Goal: Task Accomplishment & Management: Use online tool/utility

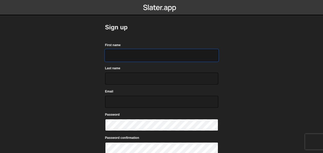
click at [123, 52] on input "First name" at bounding box center [161, 55] width 113 height 12
click at [128, 49] on input "First name" at bounding box center [161, 55] width 113 height 12
type input "annaette"
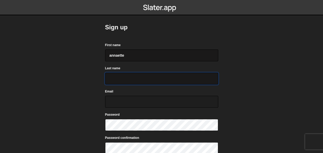
type input "Head"
click at [119, 101] on input "Email" at bounding box center [161, 102] width 113 height 12
type input "headannette@outlook.com"
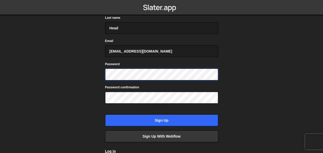
scroll to position [51, 0]
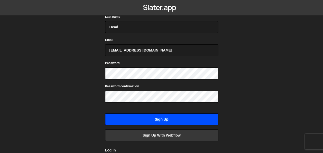
click at [171, 118] on input "Sign up" at bounding box center [161, 119] width 113 height 12
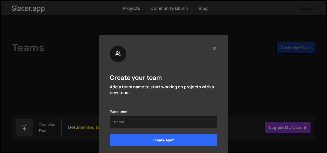
scroll to position [26, 0]
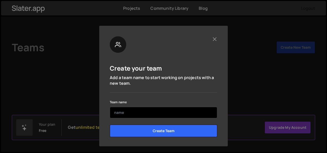
click at [164, 111] on input "text" at bounding box center [163, 112] width 107 height 11
click at [128, 114] on input "text" at bounding box center [163, 112] width 107 height 11
type input "A"
type input "a"
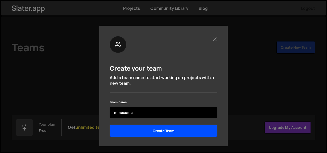
type input "mmesoma"
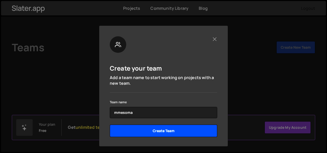
click at [149, 128] on input "Create Team" at bounding box center [163, 130] width 107 height 12
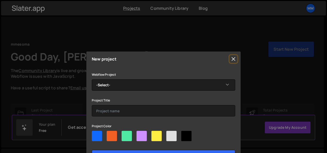
click at [232, 57] on button "Close" at bounding box center [234, 59] width 8 height 8
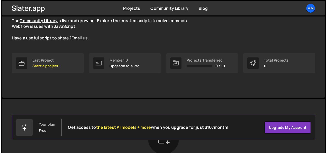
scroll to position [51, 0]
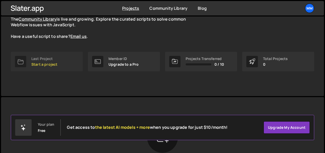
click at [45, 61] on div "Last Project Start a project" at bounding box center [44, 62] width 26 height 10
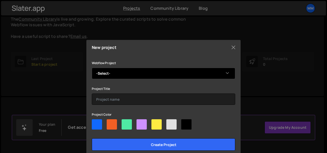
scroll to position [21, 0]
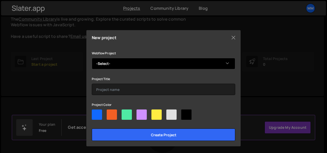
click at [227, 61] on select "-Select- Annette's Supercool Site" at bounding box center [164, 63] width 144 height 11
select select "686695dd330a3a16e2e7a741"
click at [92, 58] on select "-Select- Annette's Supercool Site" at bounding box center [164, 63] width 144 height 11
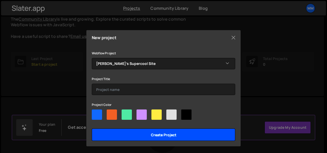
click at [139, 137] on input "Create project" at bounding box center [164, 134] width 144 height 12
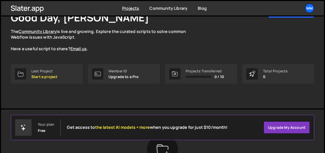
scroll to position [51, 0]
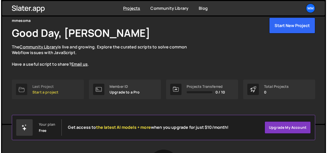
scroll to position [77, 0]
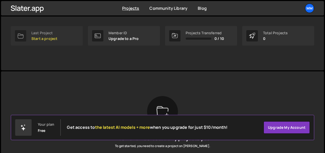
click at [44, 33] on div "Last Project" at bounding box center [44, 33] width 26 height 4
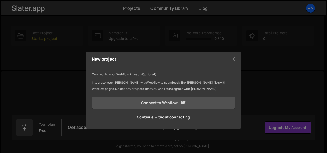
click at [135, 102] on link "Connect to Webflow" at bounding box center [164, 102] width 144 height 12
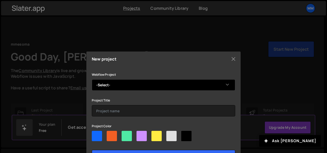
click at [224, 85] on select "-Select- Annette's Supercool Site" at bounding box center [164, 84] width 144 height 11
select select "686695dd330a3a16e2e7a741"
click at [92, 79] on select "-Select- Annette's Supercool Site" at bounding box center [164, 84] width 144 height 11
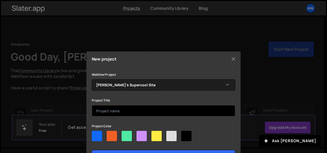
click at [175, 115] on input "text" at bounding box center [164, 110] width 144 height 11
type input "hair"
click at [92, 150] on input "Create project" at bounding box center [164, 156] width 144 height 12
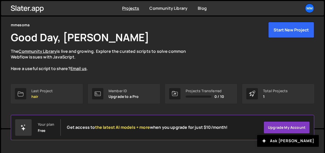
scroll to position [51, 0]
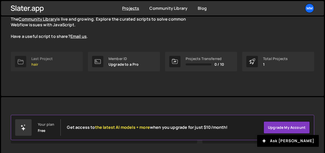
click at [64, 62] on link "Last Project hair" at bounding box center [47, 62] width 72 height 20
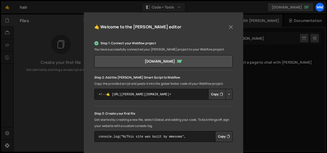
scroll to position [37, 0]
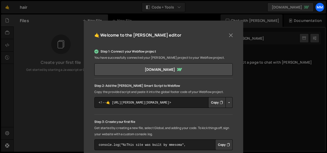
click at [221, 103] on icon "Button group with nested dropdown" at bounding box center [221, 102] width 3 height 5
click at [220, 101] on icon "Button group with nested dropdown" at bounding box center [221, 102] width 3 height 5
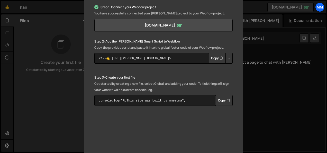
scroll to position [88, 0]
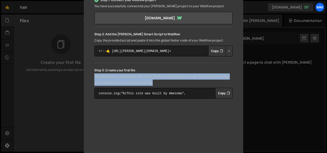
drag, startPoint x: 93, startPoint y: 76, endPoint x: 160, endPoint y: 84, distance: 67.3
click at [160, 84] on p "Get started by creating a new file, select Global, and adding your code. To kic…" at bounding box center [163, 79] width 138 height 12
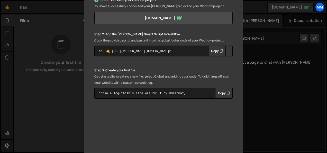
drag, startPoint x: 160, startPoint y: 84, endPoint x: 174, endPoint y: 85, distance: 13.7
click at [174, 85] on div "Step 3: Create your first file Get started by creating a new file, select Globa…" at bounding box center [163, 82] width 138 height 31
click at [94, 72] on p "Step 3: Create your first file" at bounding box center [163, 70] width 138 height 6
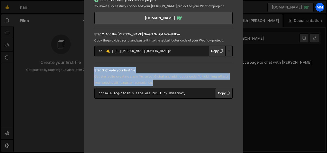
drag, startPoint x: 93, startPoint y: 69, endPoint x: 164, endPoint y: 84, distance: 72.5
click at [164, 84] on div "Step 3: Create your first file Get started by creating a new file, select Globa…" at bounding box center [163, 82] width 138 height 31
copy div "Step 3: Create your first file Get started by creating a new file, select Globa…"
